Goal: Task Accomplishment & Management: Complete application form

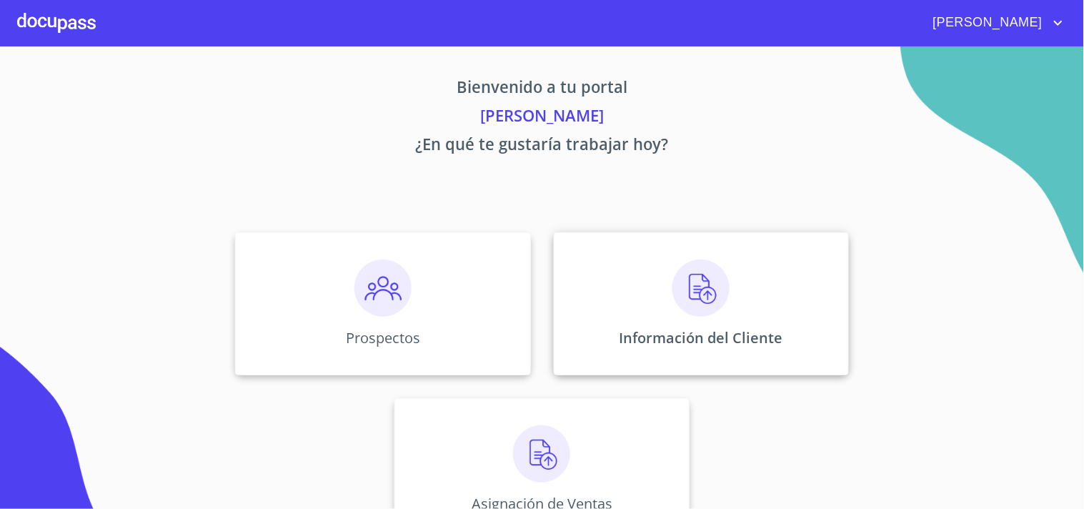
click at [598, 325] on div "Información del Cliente" at bounding box center [701, 303] width 295 height 143
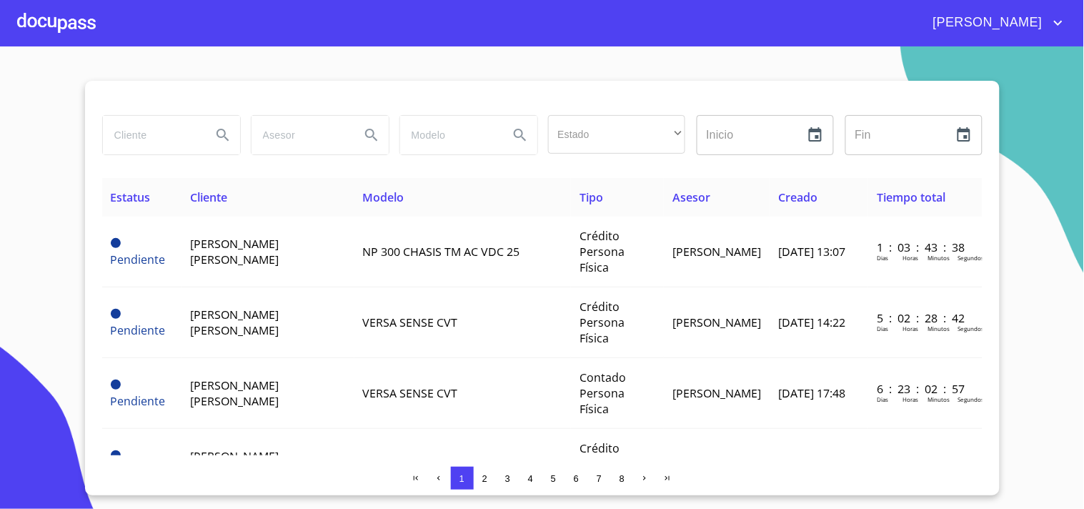
click at [148, 138] on input "search" at bounding box center [151, 135] width 97 height 39
type input "[PERSON_NAME] [PERSON_NAME]"
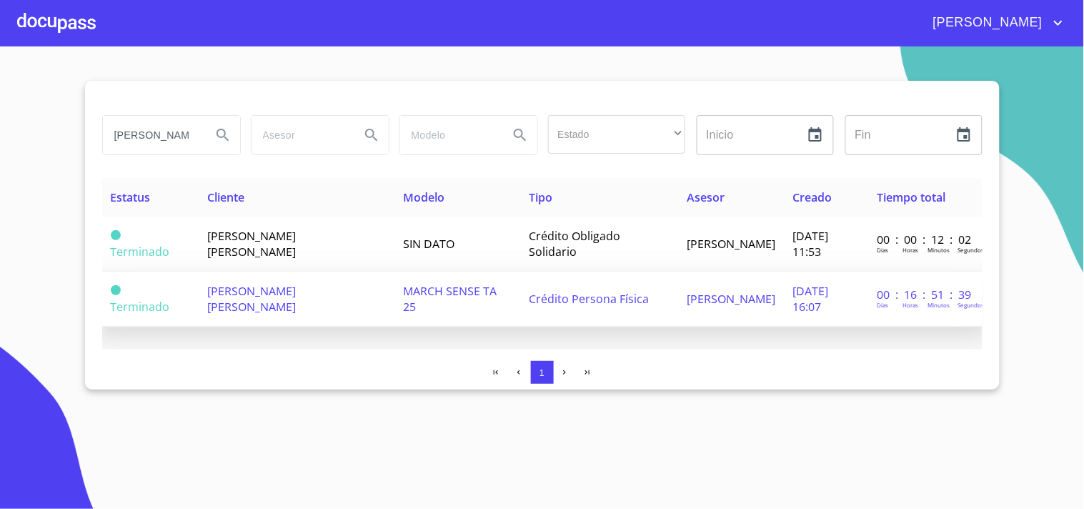
click at [287, 292] on span "[PERSON_NAME] [PERSON_NAME]" at bounding box center [251, 298] width 89 height 31
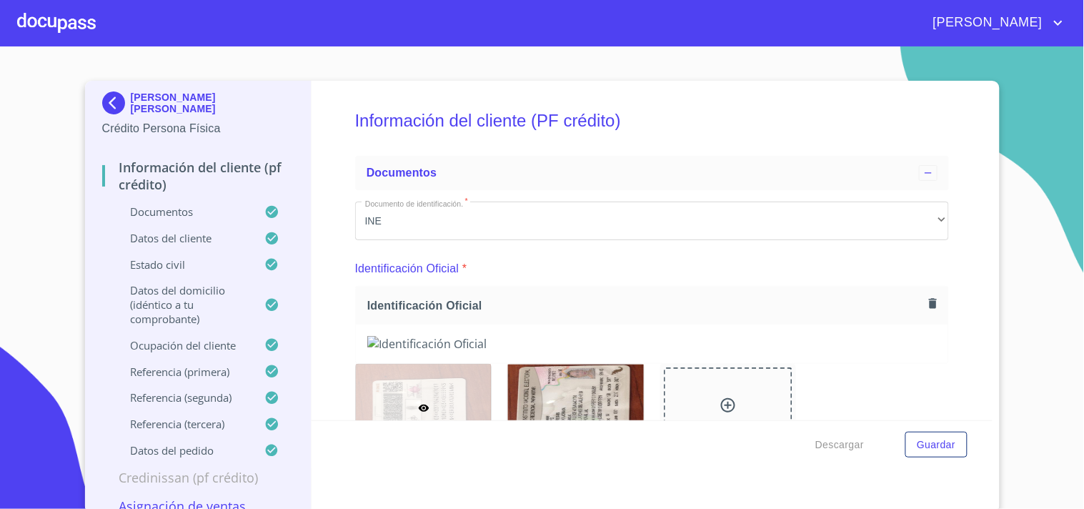
click at [73, 32] on div at bounding box center [56, 23] width 79 height 46
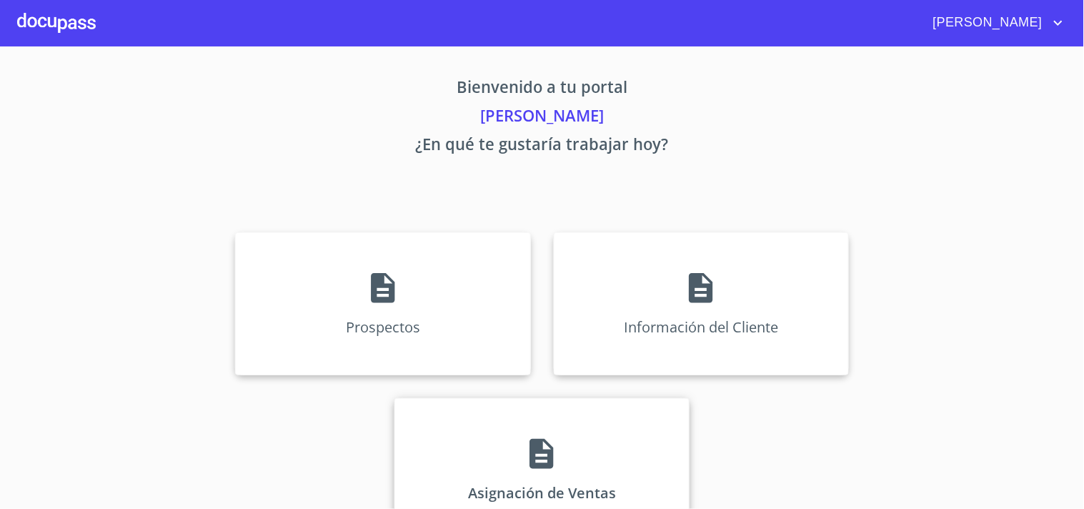
click at [439, 455] on div "Asignación de Ventas" at bounding box center [542, 469] width 295 height 143
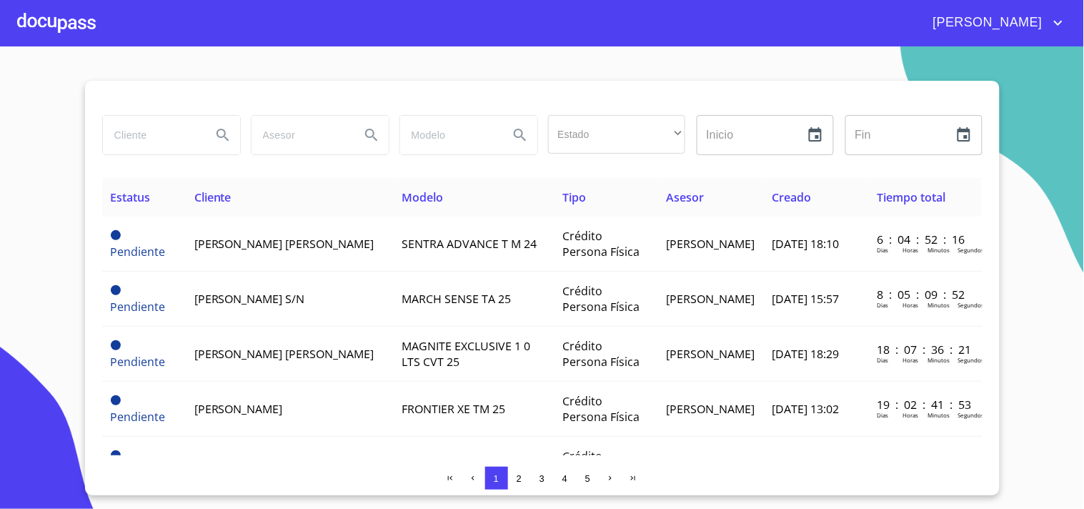
click at [146, 142] on input "search" at bounding box center [151, 135] width 97 height 39
type input "[PERSON_NAME] [PERSON_NAME]"
click at [212, 138] on button "Search" at bounding box center [223, 135] width 34 height 34
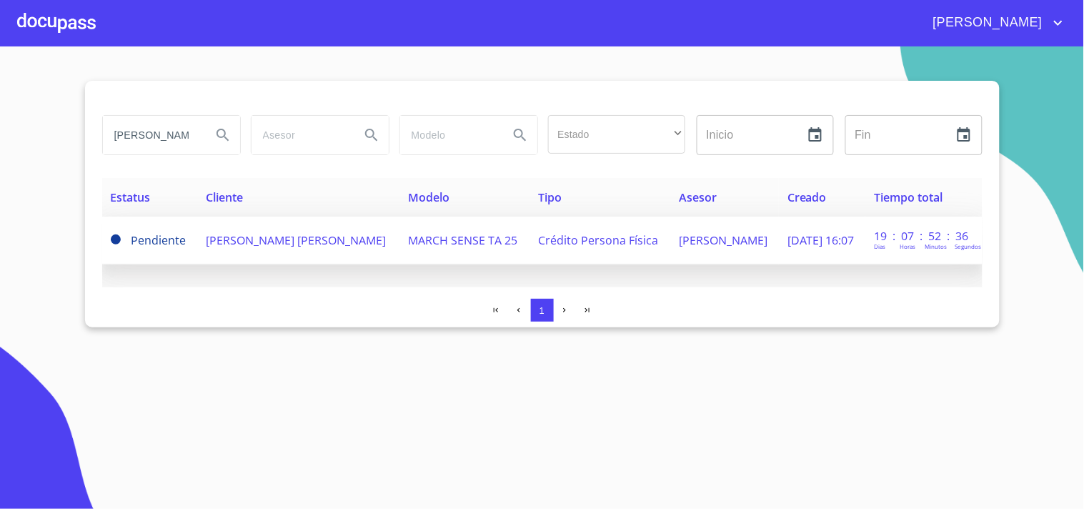
click at [229, 250] on td "[PERSON_NAME] [PERSON_NAME]" at bounding box center [298, 241] width 202 height 48
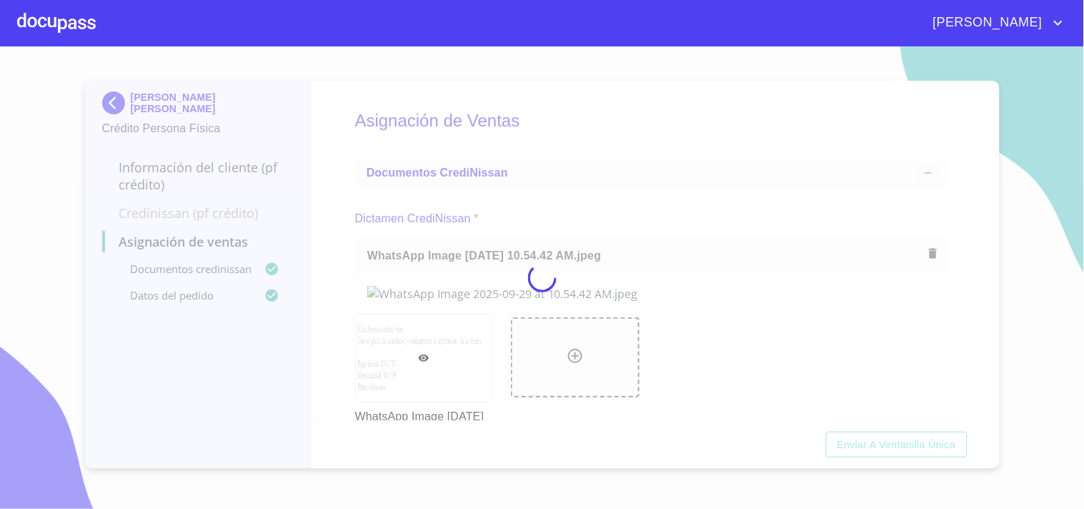
click at [661, 184] on div at bounding box center [542, 277] width 1084 height 462
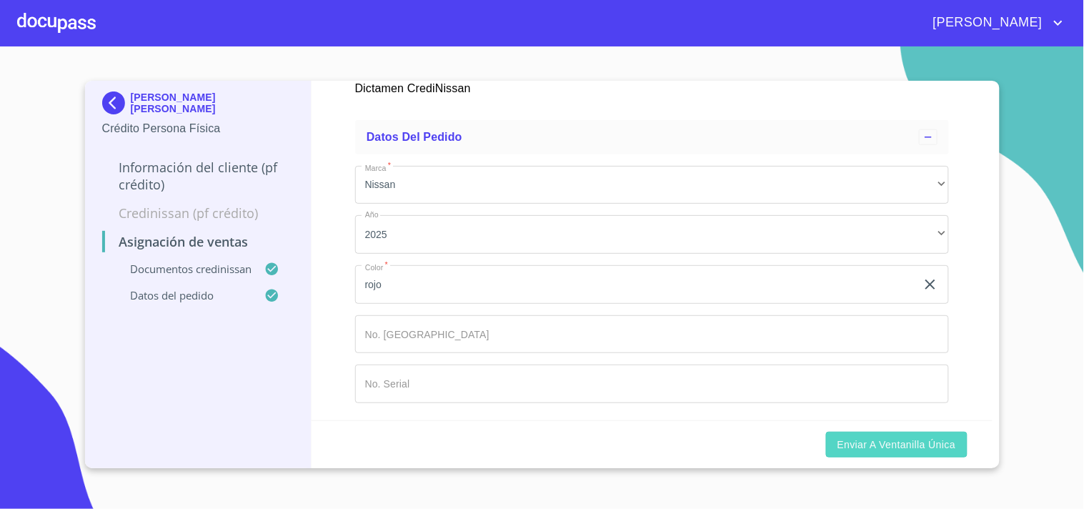
scroll to position [324, 0]
click at [872, 447] on span "Enviar a Ventanilla única" at bounding box center [897, 445] width 119 height 18
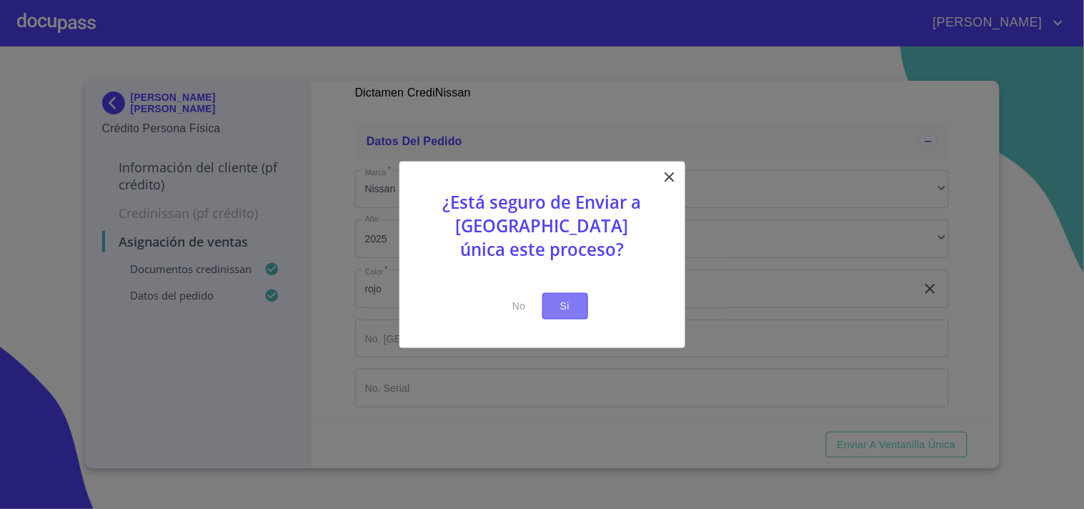
click at [554, 305] on span "Si" at bounding box center [565, 306] width 23 height 18
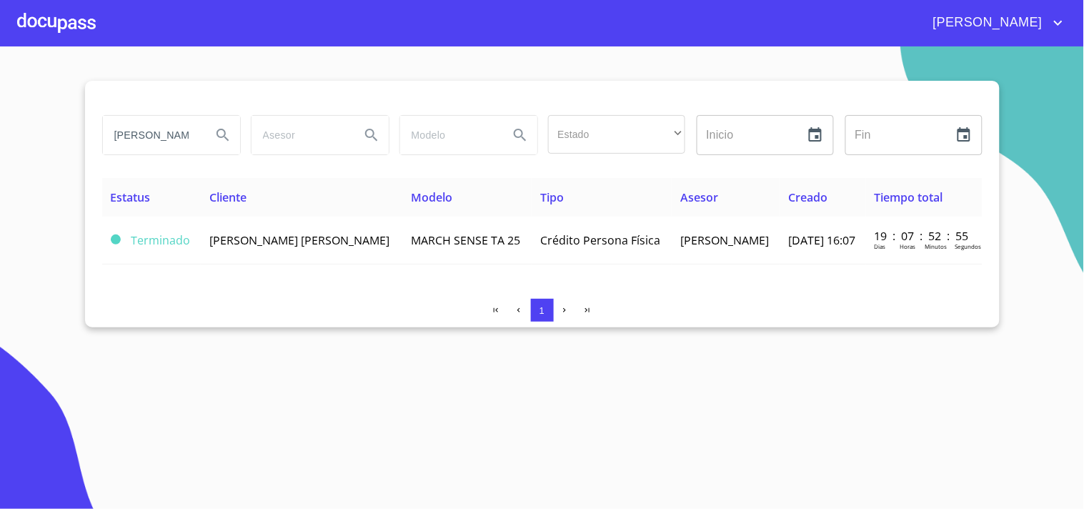
click at [81, 31] on div at bounding box center [56, 23] width 79 height 46
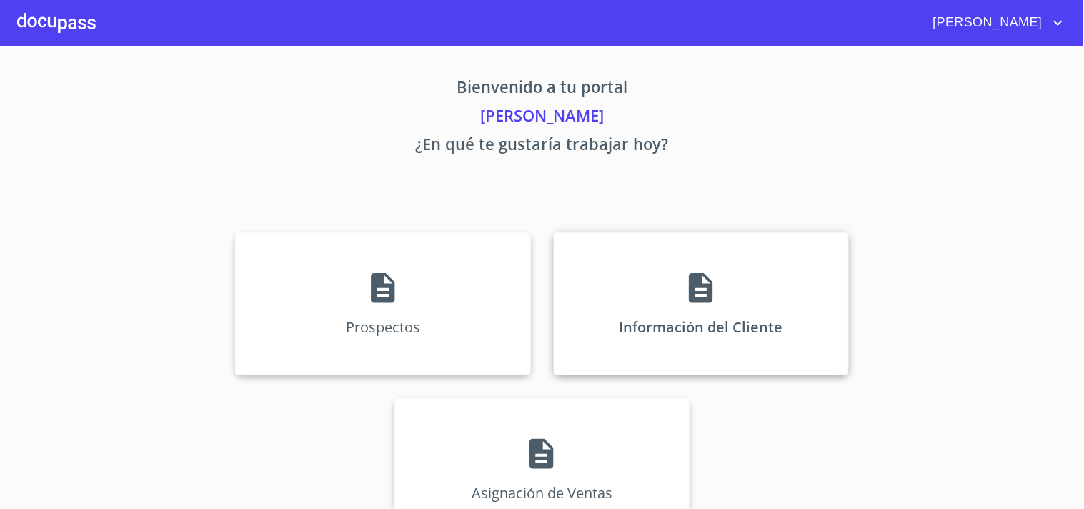
click at [668, 340] on div "Información del Cliente" at bounding box center [701, 303] width 295 height 143
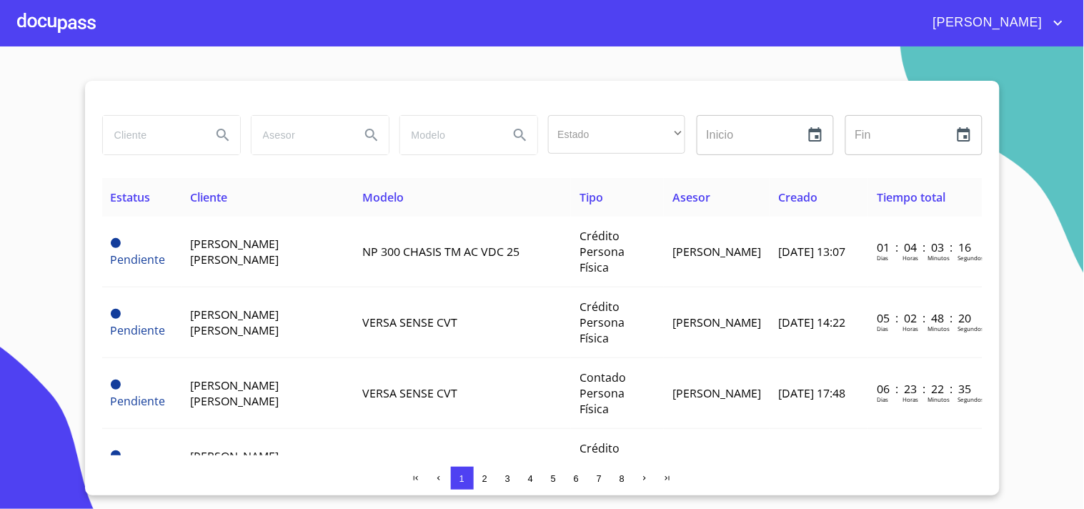
click at [147, 134] on input "search" at bounding box center [151, 135] width 97 height 39
type input "[PERSON_NAME]"
click at [220, 134] on icon "Search" at bounding box center [222, 135] width 17 height 17
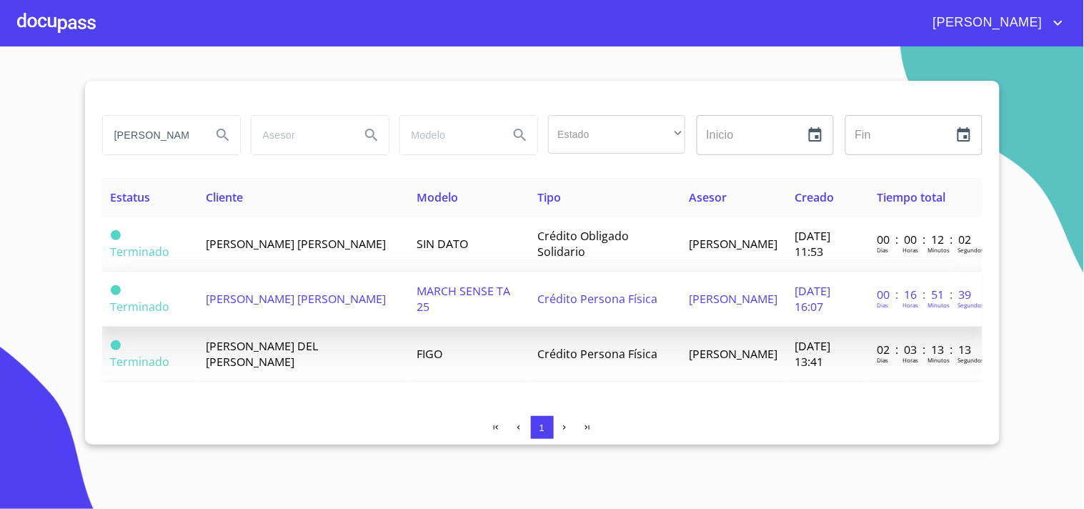
click at [281, 294] on span "[PERSON_NAME] [PERSON_NAME]" at bounding box center [296, 299] width 180 height 16
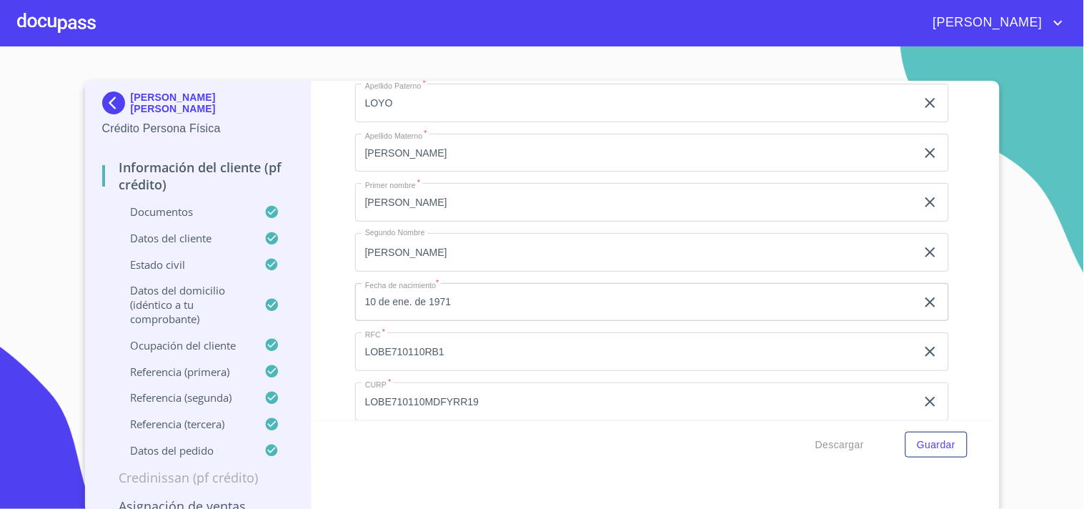
scroll to position [4250, 0]
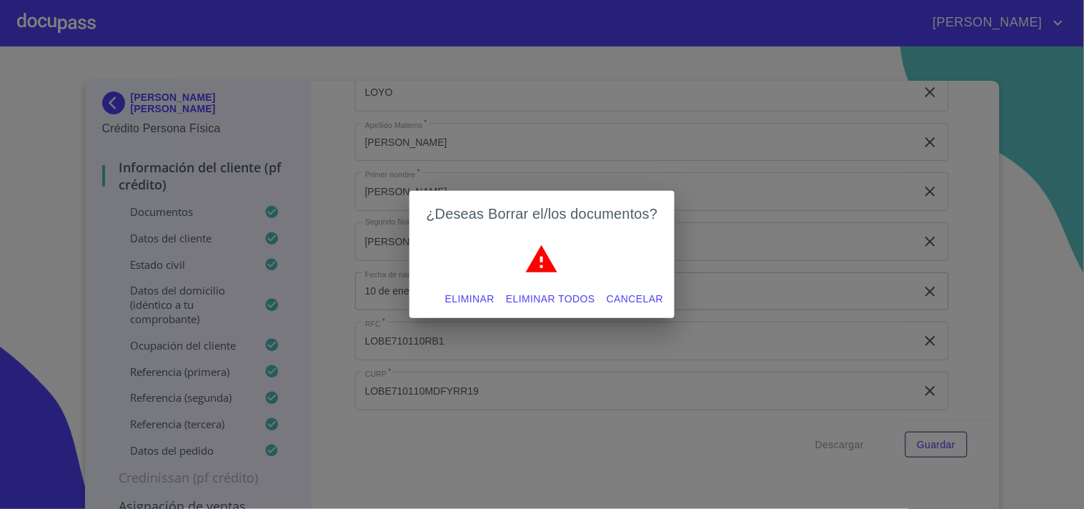
click at [477, 292] on span "Eliminar" at bounding box center [469, 299] width 49 height 18
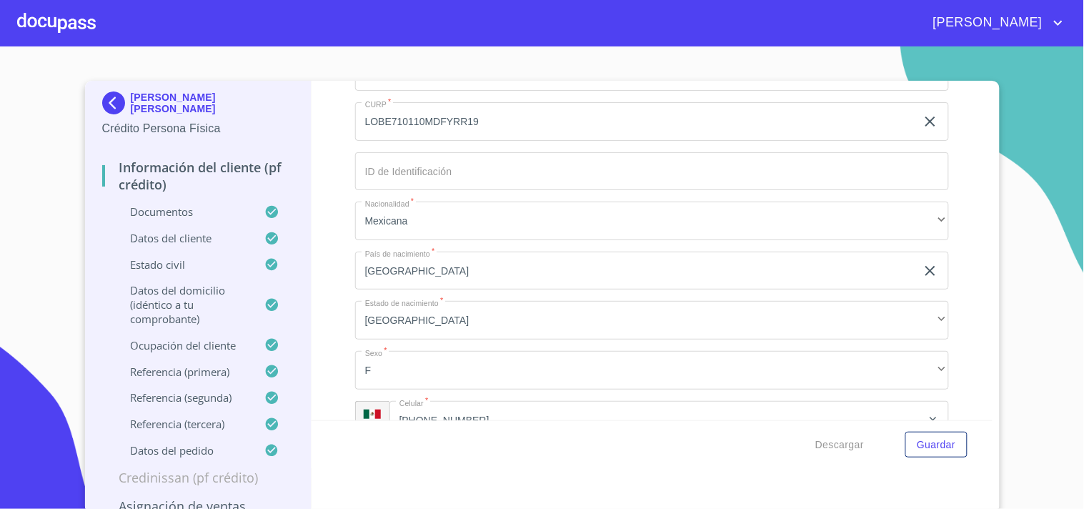
scroll to position [4527, 0]
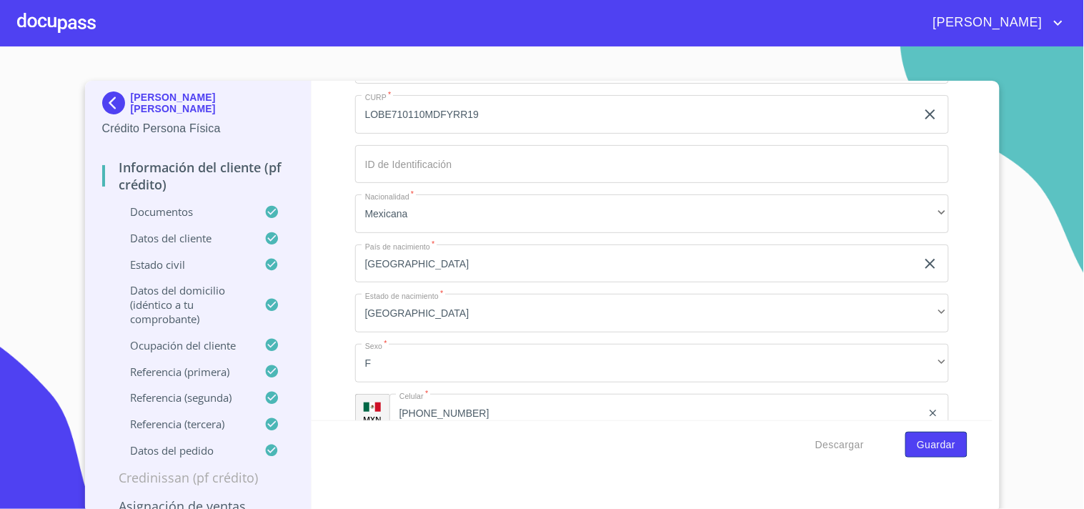
click at [928, 440] on span "Guardar" at bounding box center [936, 445] width 39 height 18
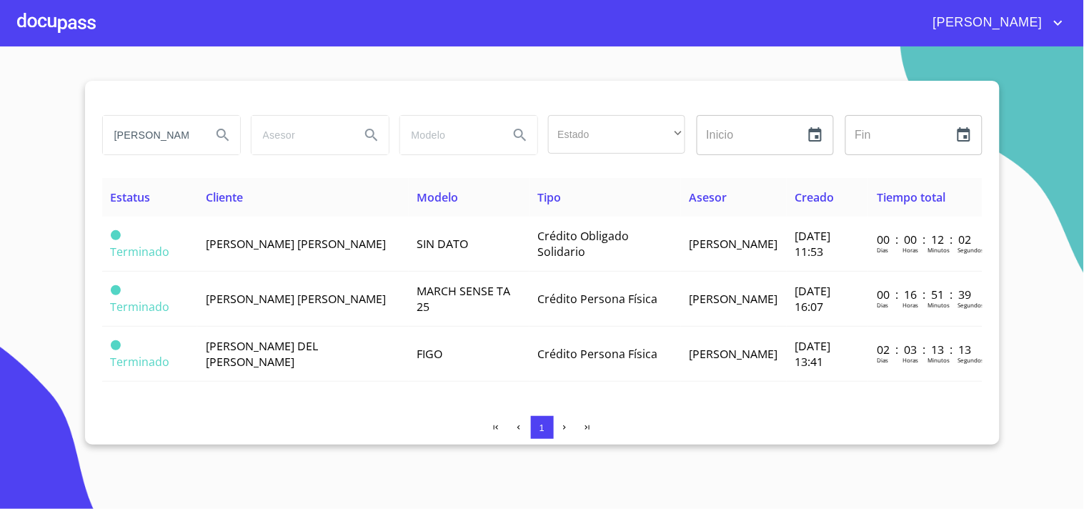
click at [59, 20] on div at bounding box center [56, 23] width 79 height 46
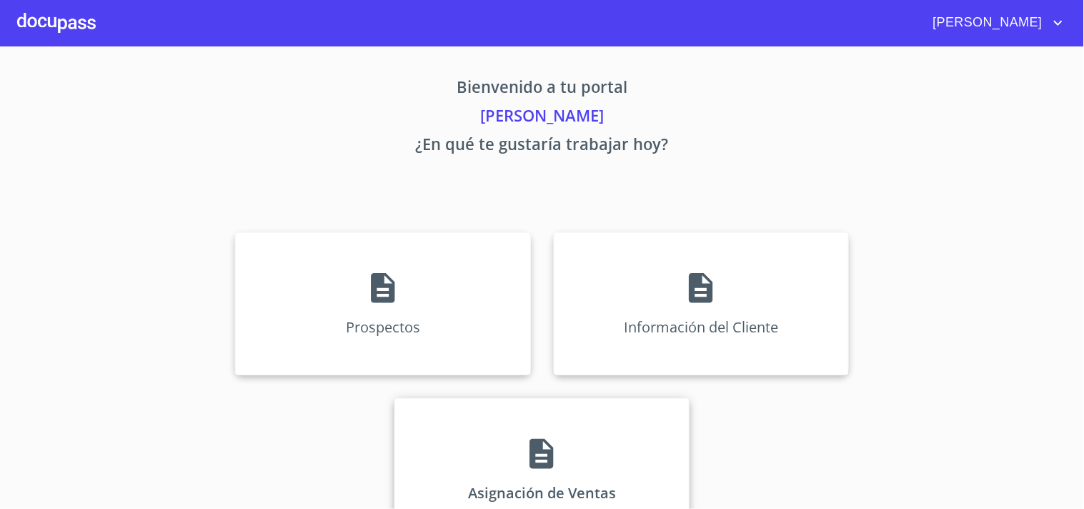
click at [495, 472] on div "Asignación de Ventas" at bounding box center [542, 469] width 295 height 143
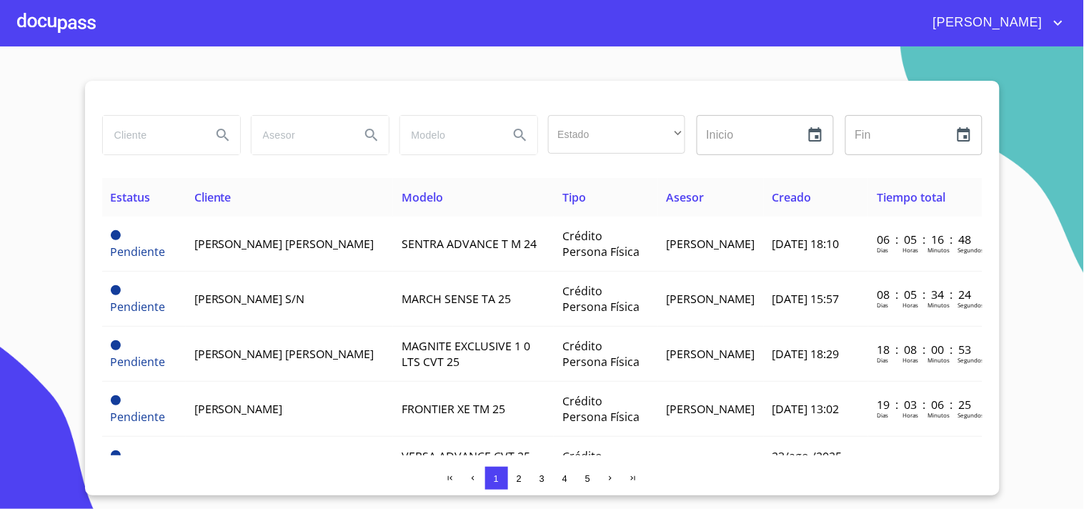
click at [177, 144] on input "search" at bounding box center [151, 135] width 97 height 39
type input "[PERSON_NAME]"
